Goal: Transaction & Acquisition: Purchase product/service

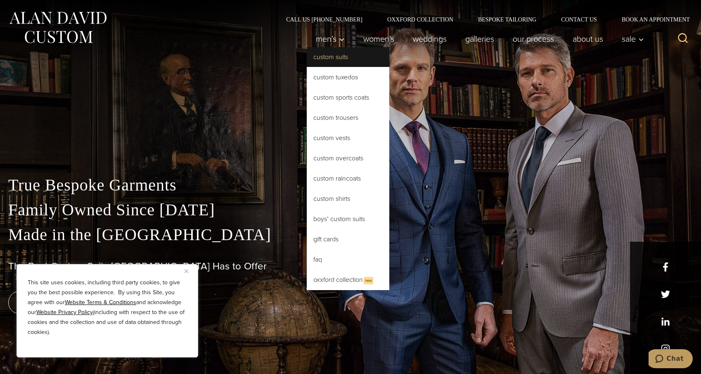
click at [334, 62] on link "Custom Suits" at bounding box center [348, 57] width 83 height 20
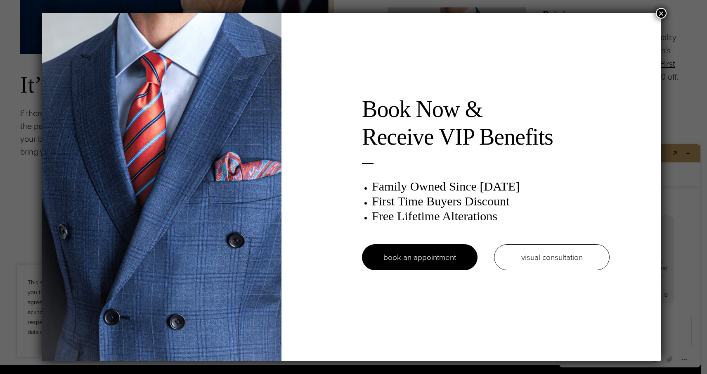
click at [666, 12] on button "×" at bounding box center [661, 13] width 11 height 11
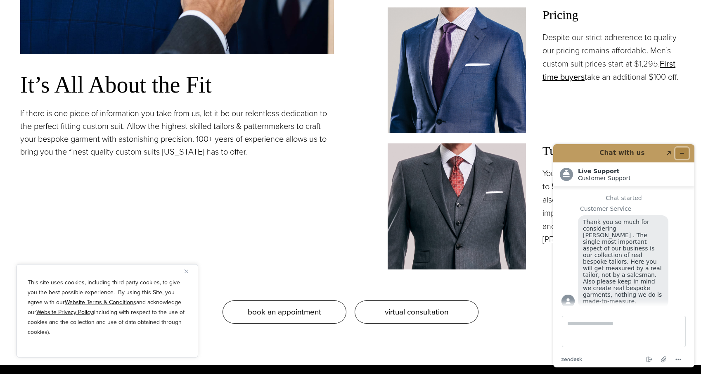
click at [683, 152] on icon "Minimize widget" at bounding box center [682, 153] width 6 height 6
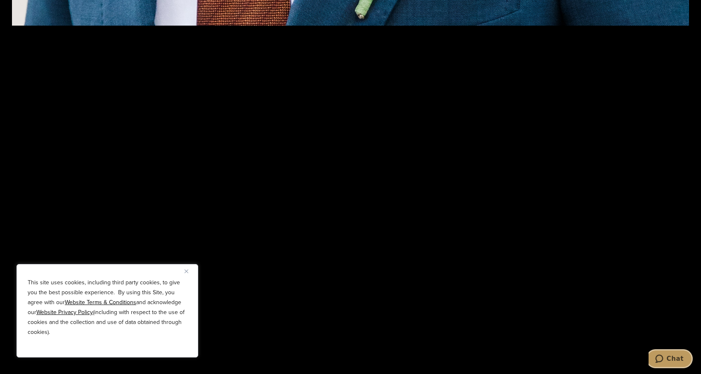
scroll to position [1776, 0]
